Goal: Information Seeking & Learning: Learn about a topic

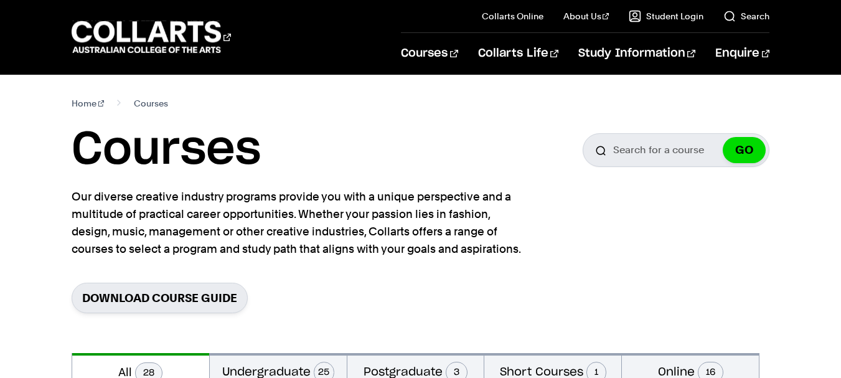
click at [279, 105] on nav "Home Courses" at bounding box center [421, 103] width 698 height 17
click at [220, 191] on p "Our diverse creative industry programs provide you with a unique perspective an…" at bounding box center [299, 223] width 455 height 70
click at [220, 194] on p "Our diverse creative industry programs provide you with a unique perspective an…" at bounding box center [299, 223] width 455 height 70
click at [272, 208] on p "Our diverse creative industry programs provide you with a unique perspective an…" at bounding box center [299, 223] width 455 height 70
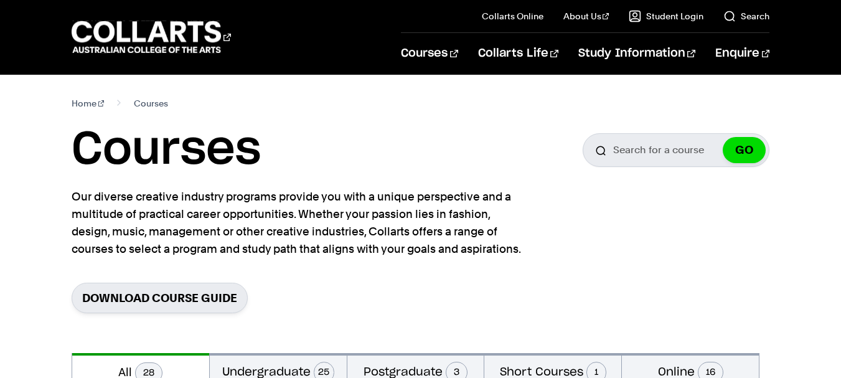
click at [138, 224] on p "Our diverse creative industry programs provide you with a unique perspective an…" at bounding box center [299, 223] width 455 height 70
click at [92, 130] on h1 "Courses" at bounding box center [166, 150] width 189 height 56
click at [34, 92] on div "Home Courses Courses Search for a course GO Our diverse creative industry progr…" at bounding box center [420, 214] width 841 height 278
click at [22, 41] on div "Courses Collarts Online Study 100% online About Us History & Values Strategic P…" at bounding box center [420, 37] width 841 height 74
